Goal: Transaction & Acquisition: Book appointment/travel/reservation

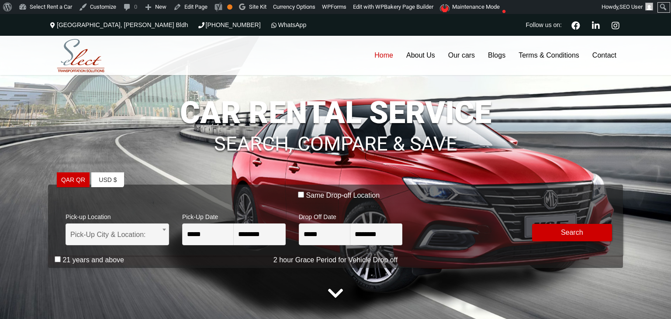
click at [139, 236] on ul "QAR QR USA dollar USD $ Europian Euro" at bounding box center [100, 221] width 87 height 96
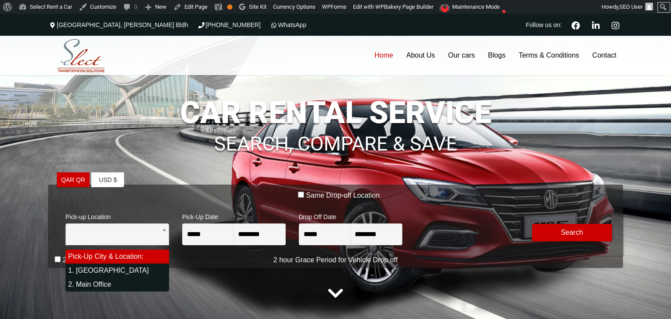
click at [148, 235] on input "search" at bounding box center [118, 239] width 104 height 22
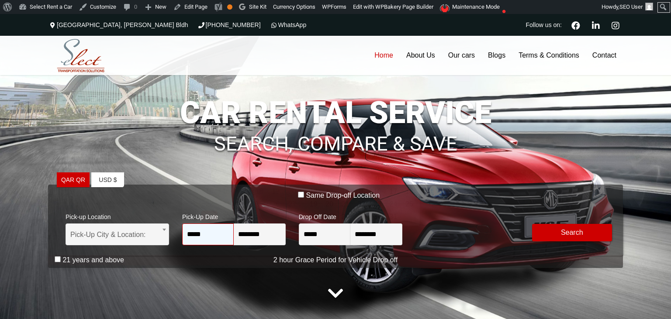
click at [206, 231] on input "*****" at bounding box center [208, 235] width 52 height 22
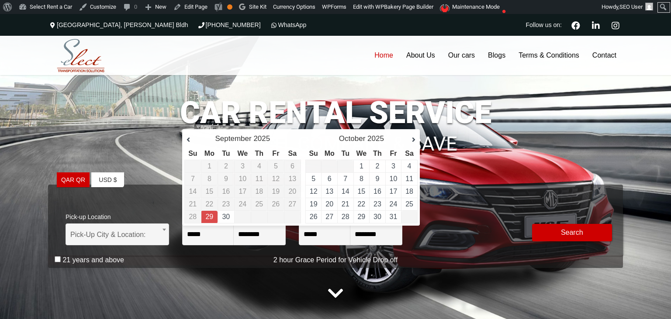
click at [118, 237] on ul "QAR QR USA dollar USD $ Europian Euro" at bounding box center [100, 221] width 87 height 96
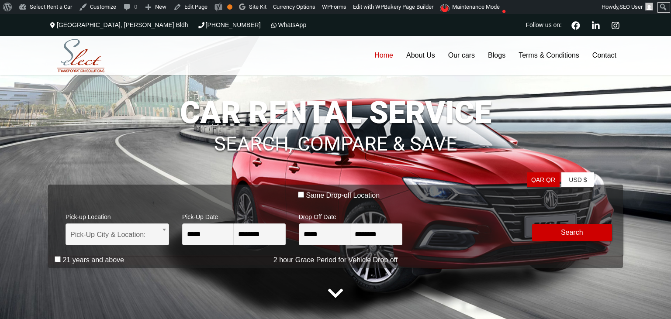
click at [123, 208] on span "Pick-up Location" at bounding box center [118, 216] width 104 height 16
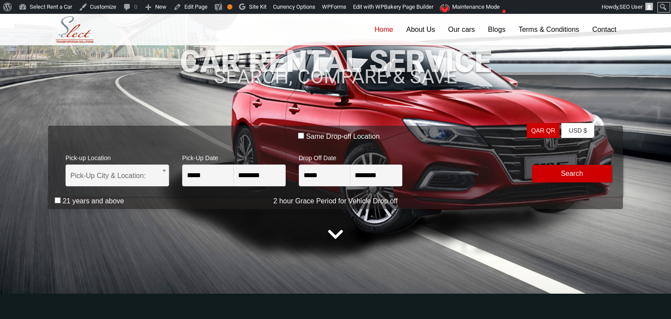
scroll to position [62, 0]
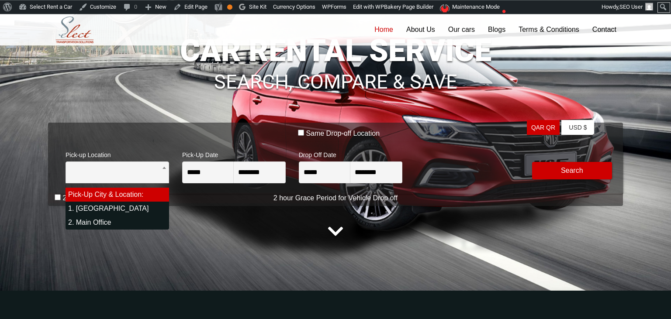
click at [134, 166] on span "Pick-Up City & Location:" at bounding box center [117, 173] width 94 height 22
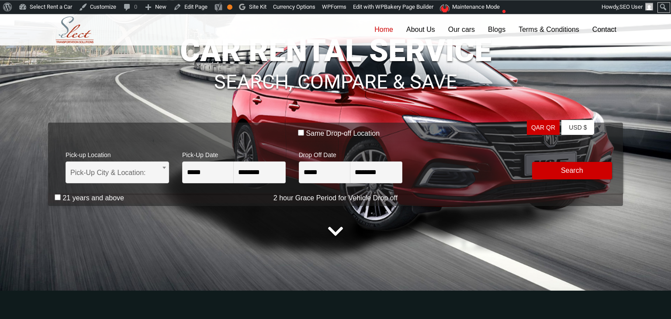
click at [146, 135] on div "Same Drop-off Location" at bounding box center [339, 135] width 568 height 12
